Goal: Use online tool/utility: Utilize a website feature to perform a specific function

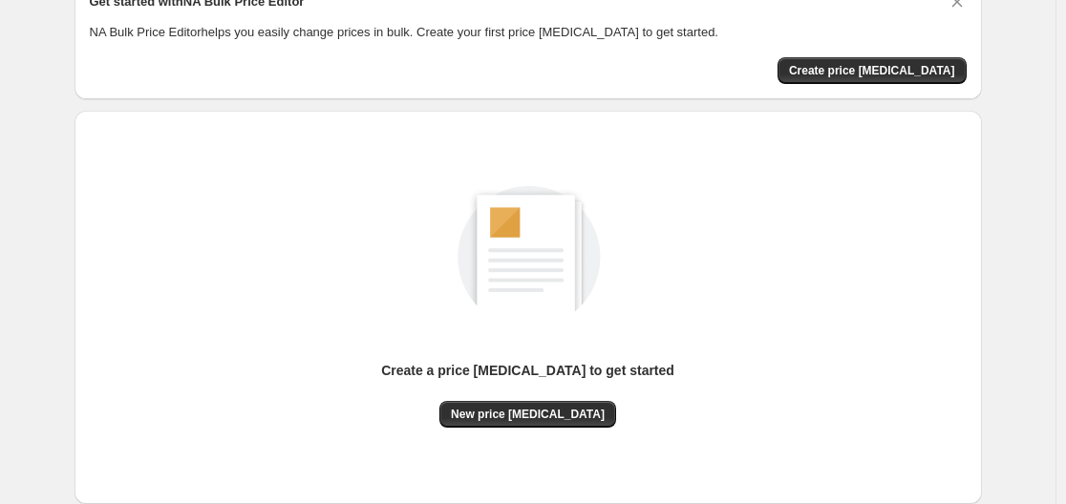
scroll to position [211, 0]
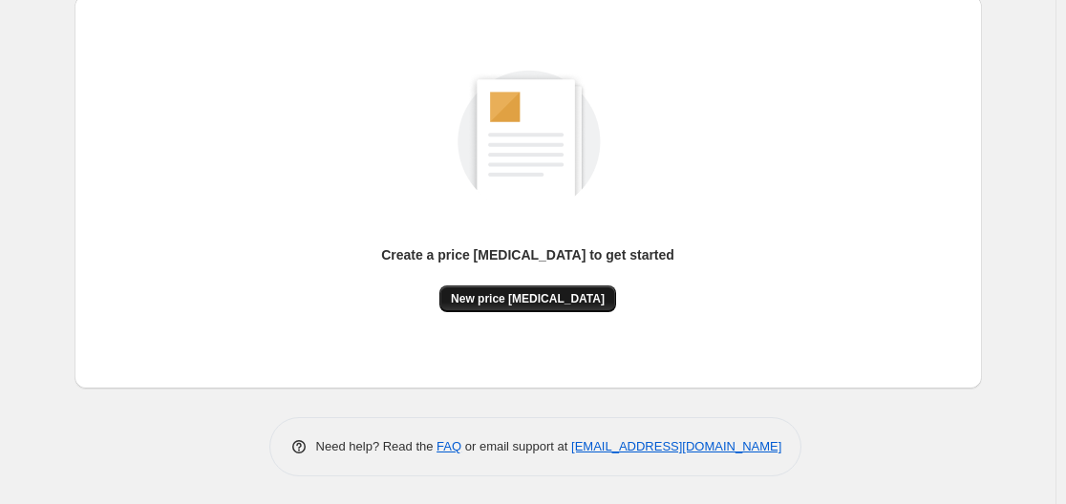
click at [551, 295] on span "New price [MEDICAL_DATA]" at bounding box center [528, 298] width 154 height 15
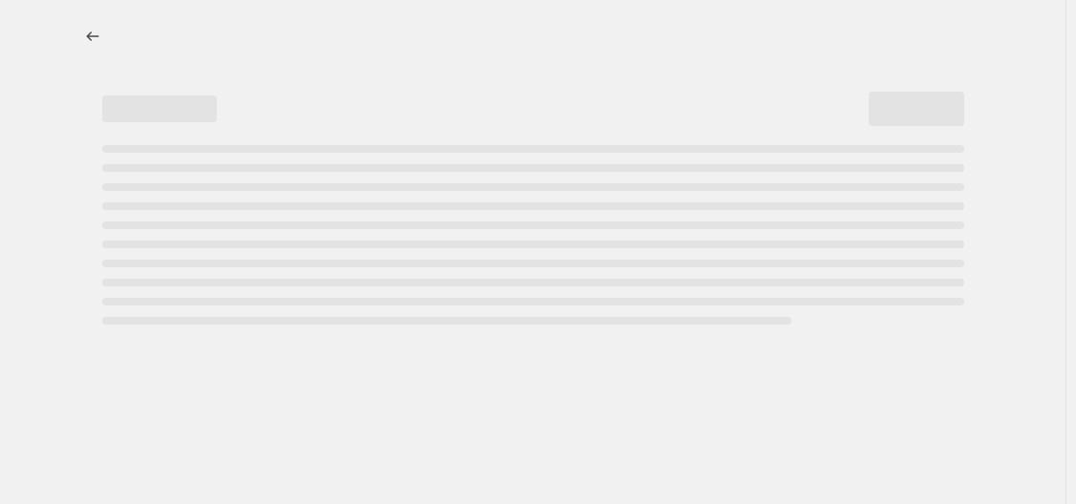
select select "percentage"
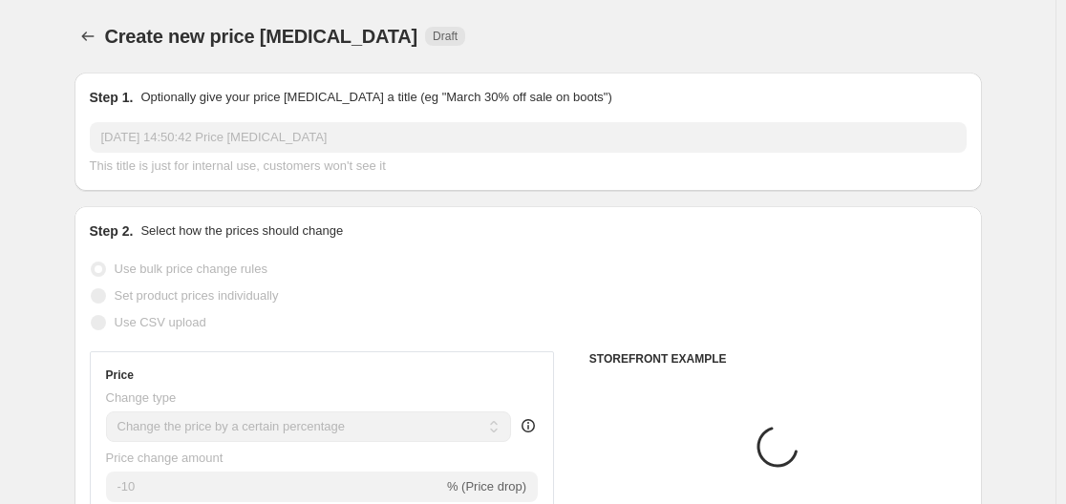
scroll to position [287, 0]
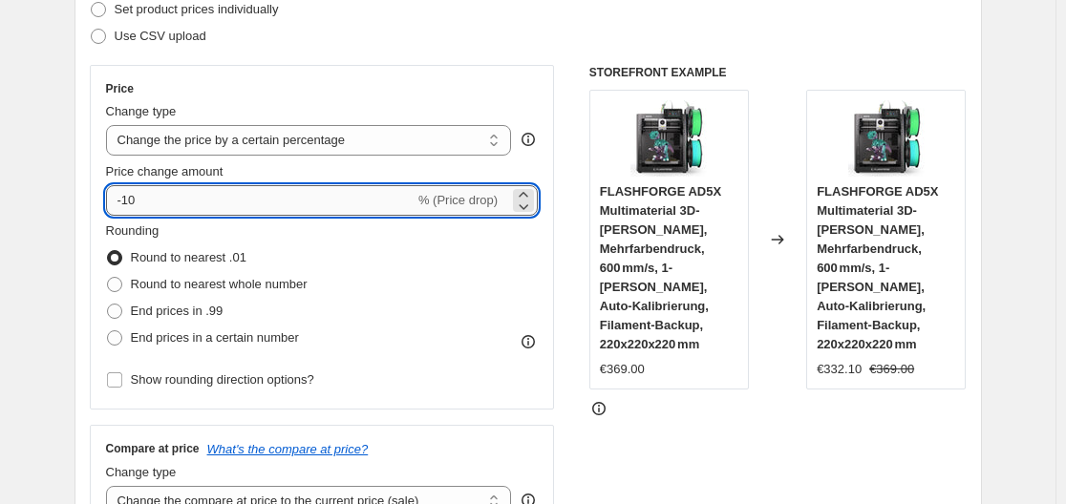
drag, startPoint x: 127, startPoint y: 201, endPoint x: 139, endPoint y: 200, distance: 11.5
click at [139, 200] on input "-10" at bounding box center [260, 200] width 309 height 31
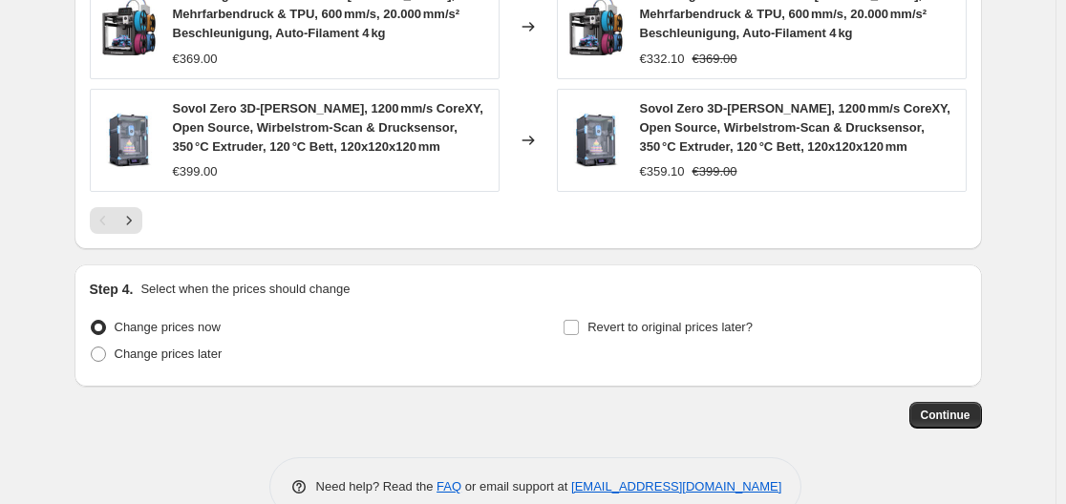
scroll to position [1551, 0]
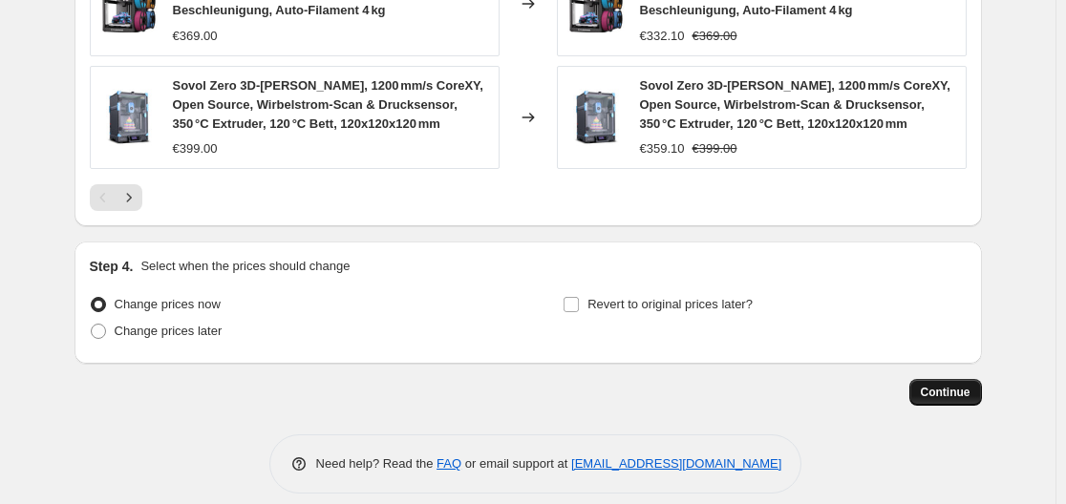
type input "-30"
click at [949, 385] on span "Continue" at bounding box center [946, 392] width 50 height 15
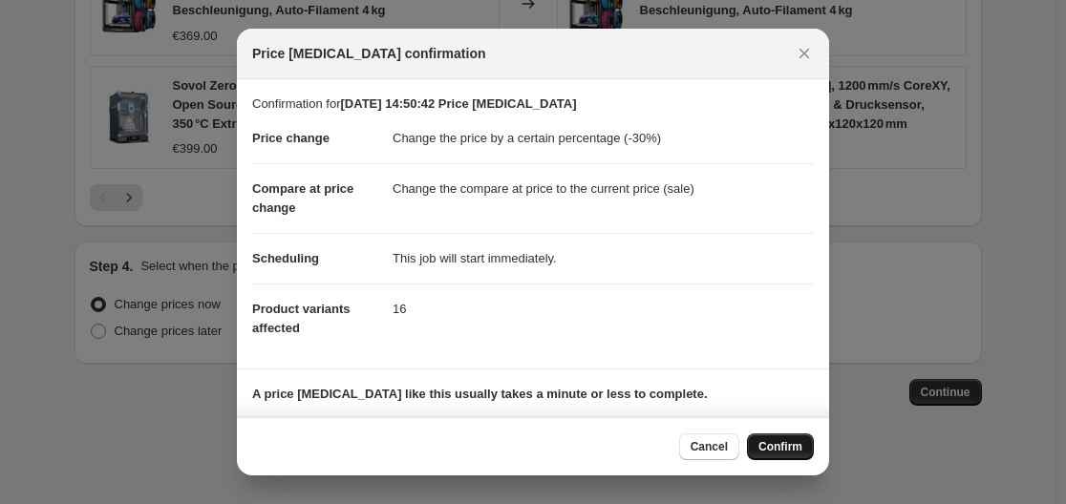
click at [795, 441] on span "Confirm" at bounding box center [780, 446] width 44 height 15
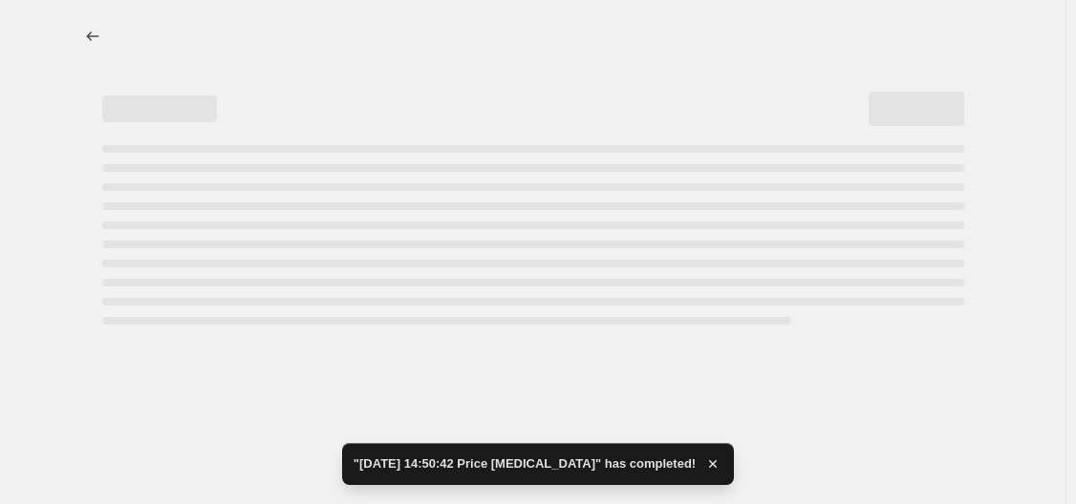
select select "percentage"
